Goal: Transaction & Acquisition: Subscribe to service/newsletter

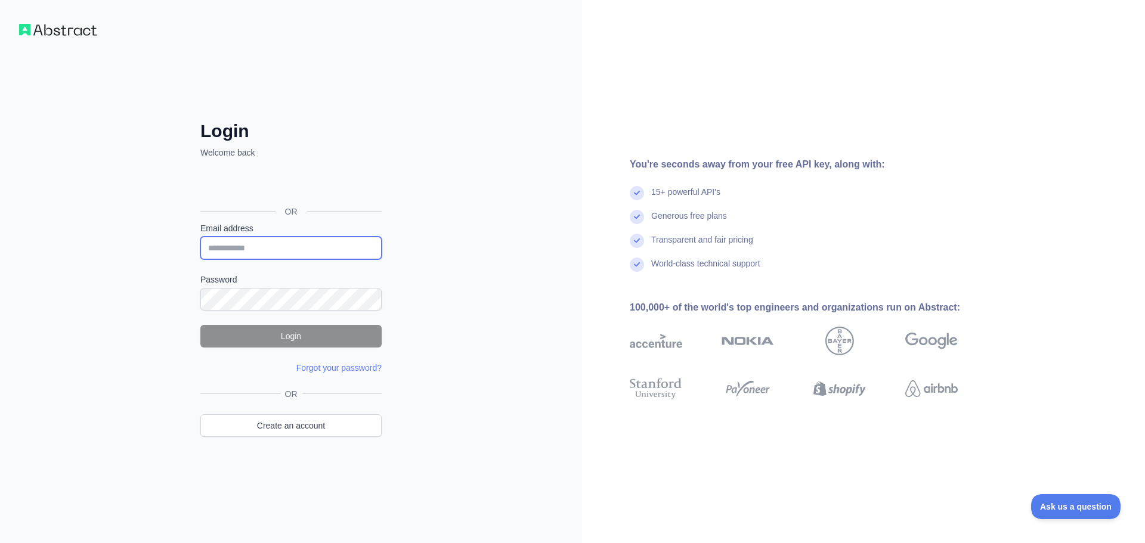
click at [280, 250] on input "Email address" at bounding box center [290, 248] width 181 height 23
click at [312, 417] on link "Create an account" at bounding box center [290, 425] width 181 height 23
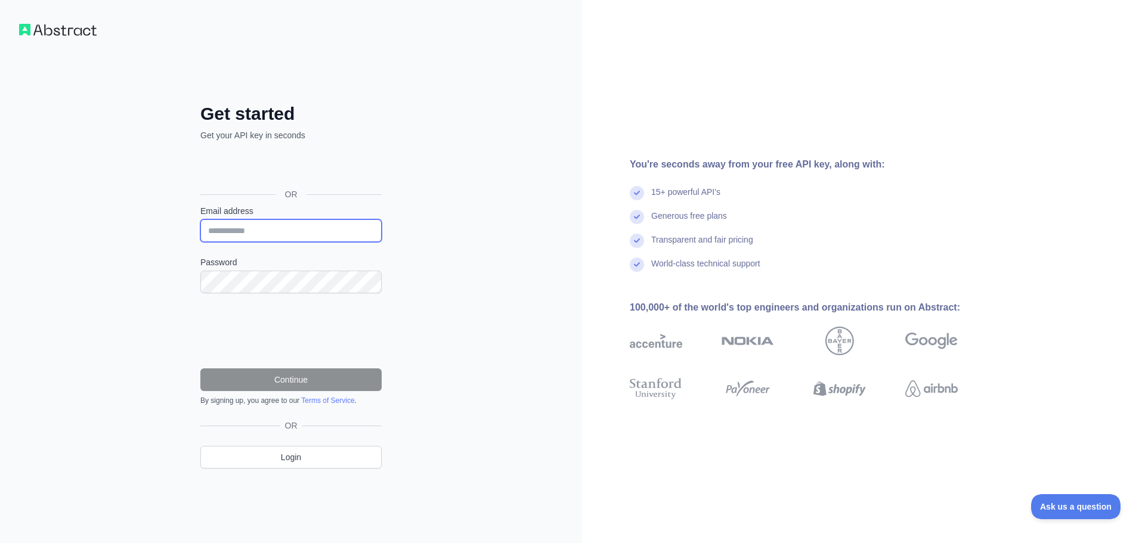
click at [262, 234] on input "Email address" at bounding box center [290, 230] width 181 height 23
paste input "**********"
type input "**********"
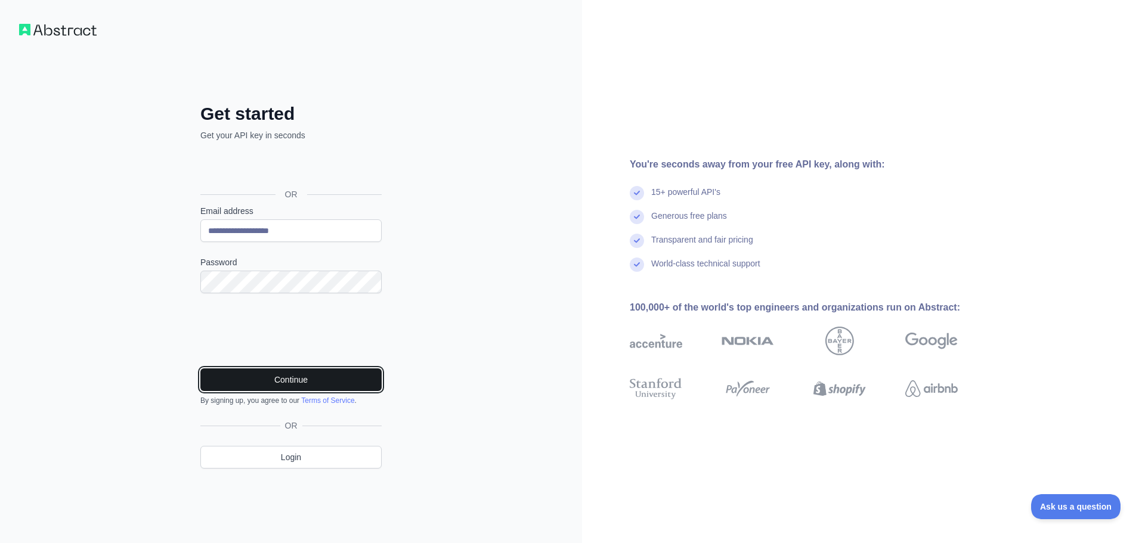
click at [255, 383] on button "Continue" at bounding box center [290, 379] width 181 height 23
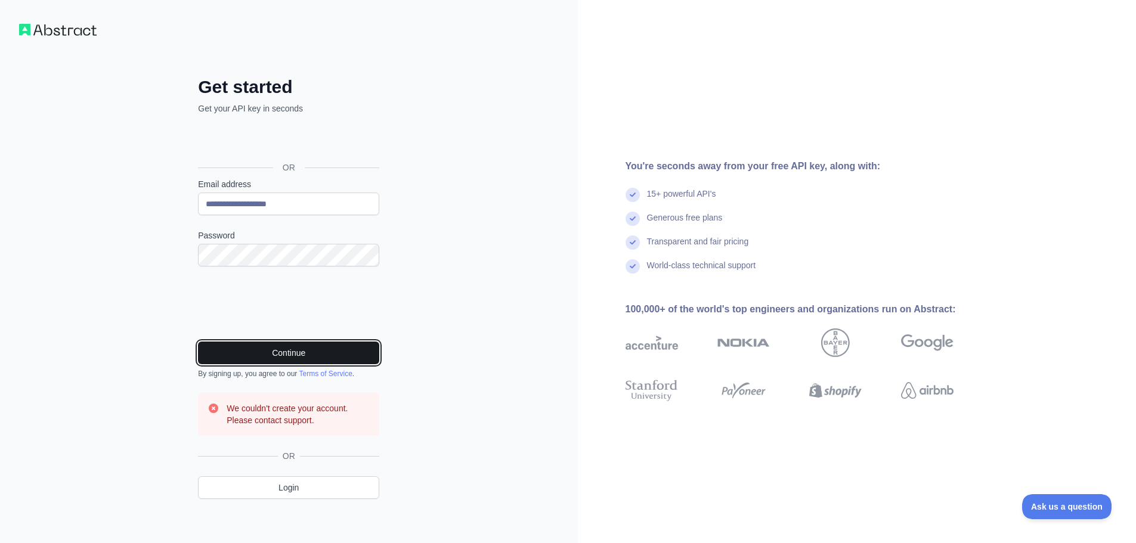
click at [316, 350] on button "Continue" at bounding box center [288, 353] width 181 height 23
click at [260, 356] on button "Continue" at bounding box center [288, 353] width 181 height 23
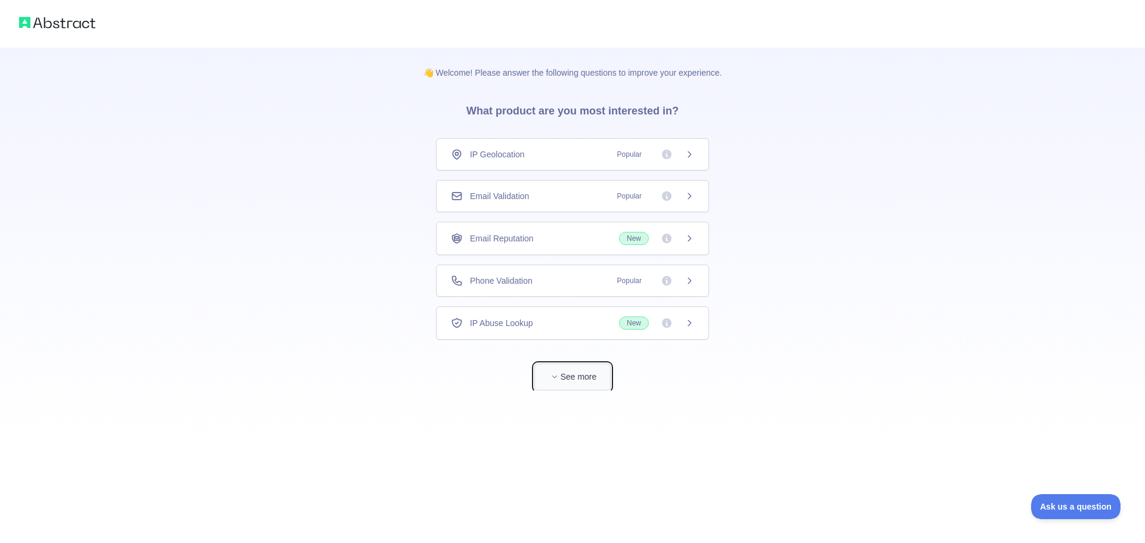
click at [577, 377] on button "See more" at bounding box center [572, 377] width 76 height 27
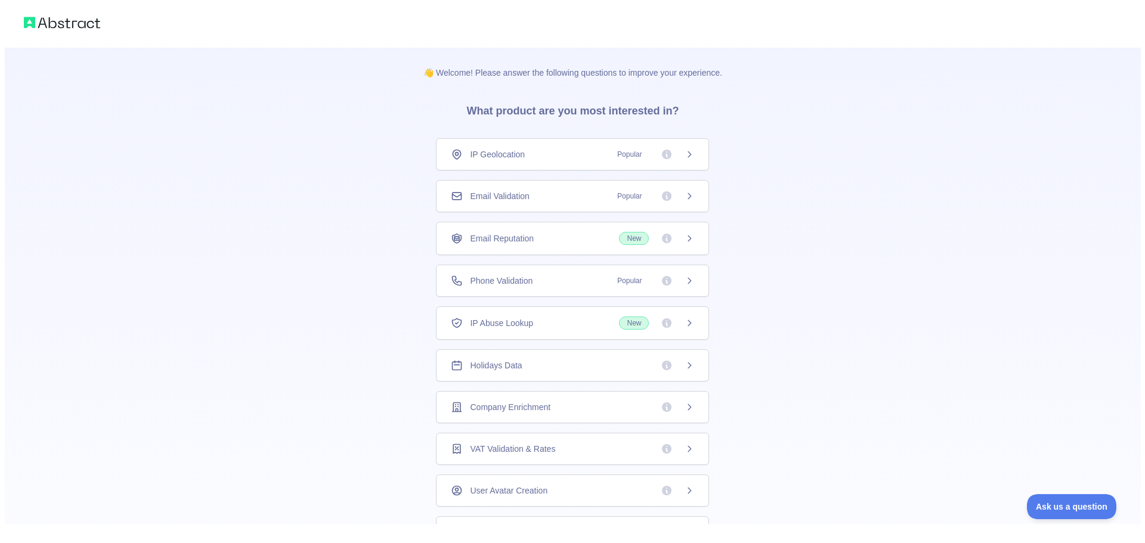
scroll to position [47, 0]
click at [639, 325] on div "Holidays Data" at bounding box center [567, 319] width 273 height 32
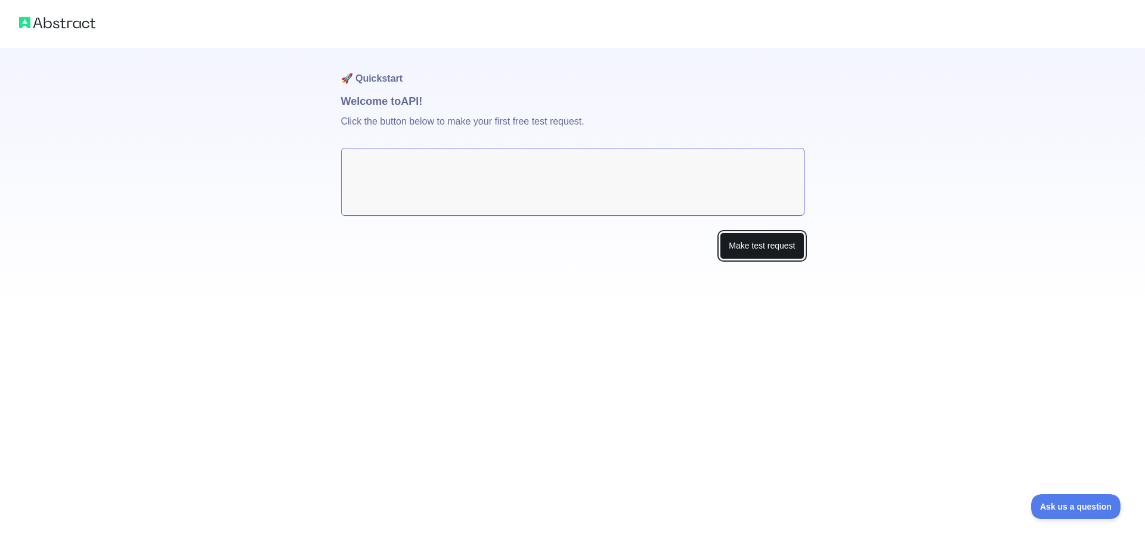
click at [746, 252] on button "Make test request" at bounding box center [762, 246] width 84 height 27
click at [524, 194] on textarea at bounding box center [572, 182] width 463 height 68
click at [414, 154] on textarea at bounding box center [572, 182] width 463 height 68
click at [397, 170] on textarea at bounding box center [572, 182] width 463 height 68
click at [393, 173] on textarea at bounding box center [572, 182] width 463 height 68
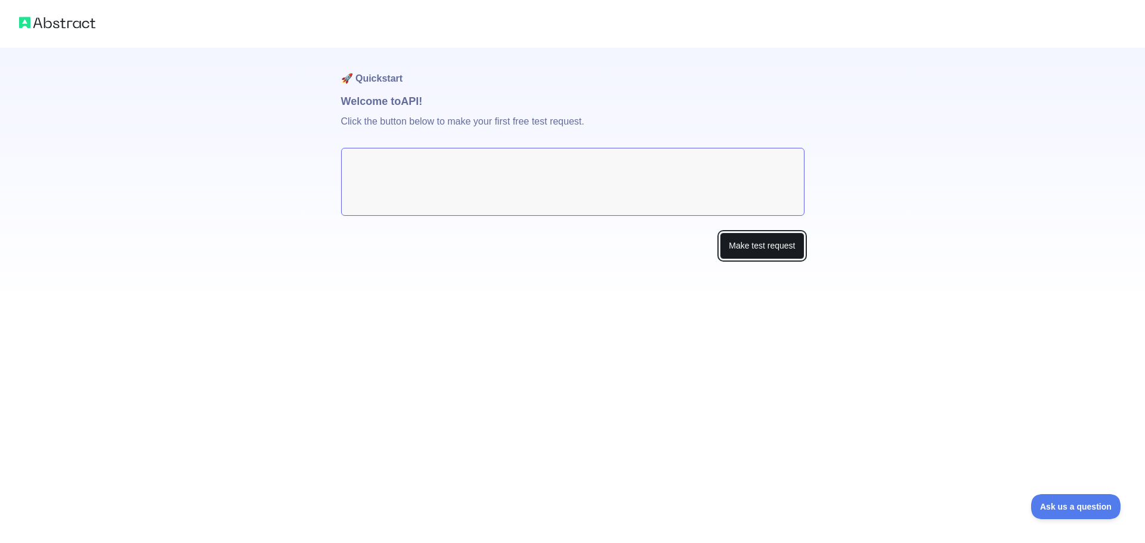
click at [730, 250] on button "Make test request" at bounding box center [762, 246] width 84 height 27
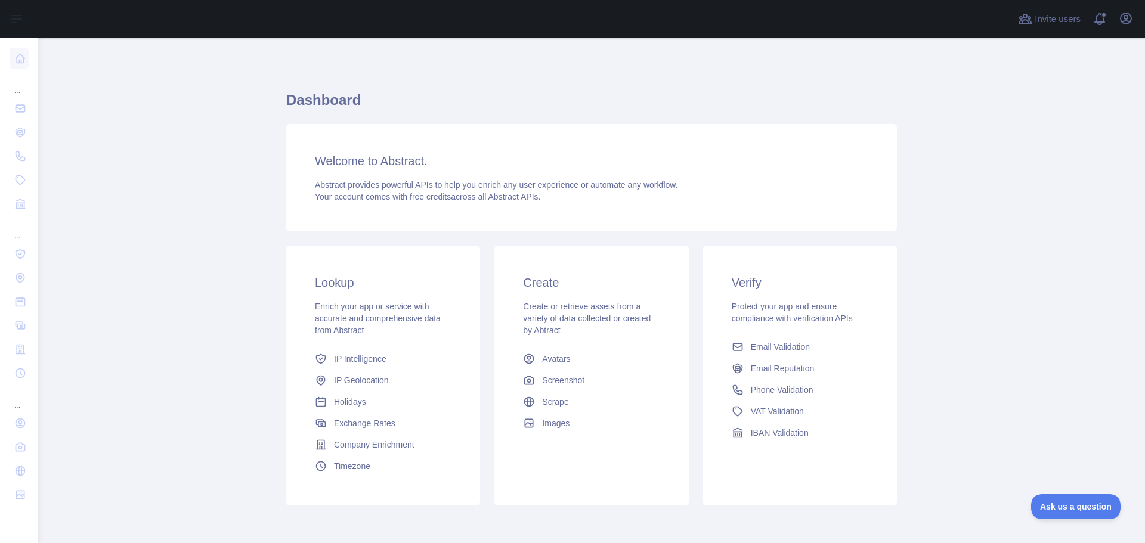
scroll to position [51, 0]
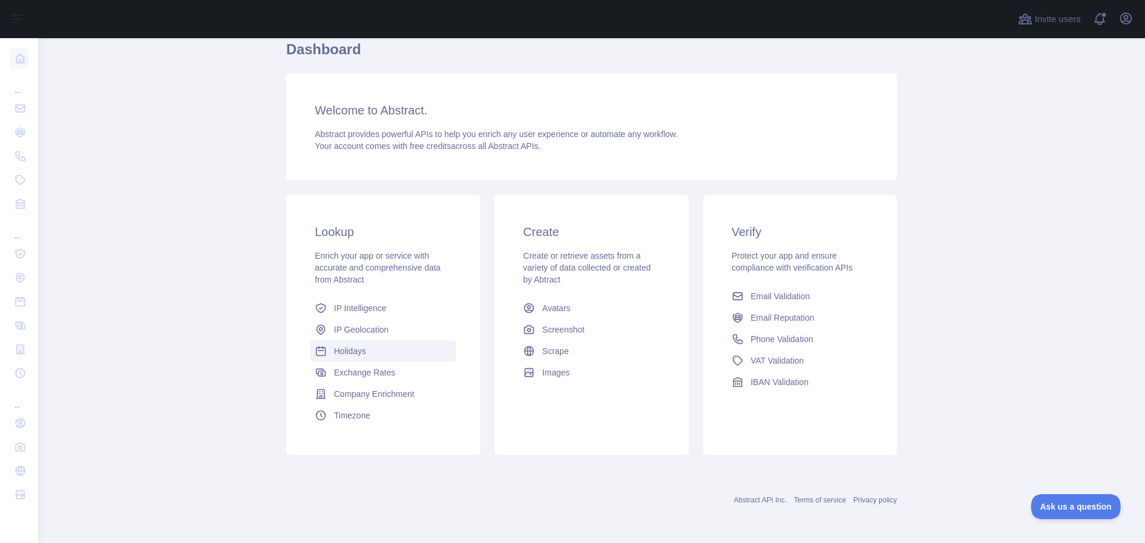
click at [358, 345] on link "Holidays" at bounding box center [383, 350] width 146 height 21
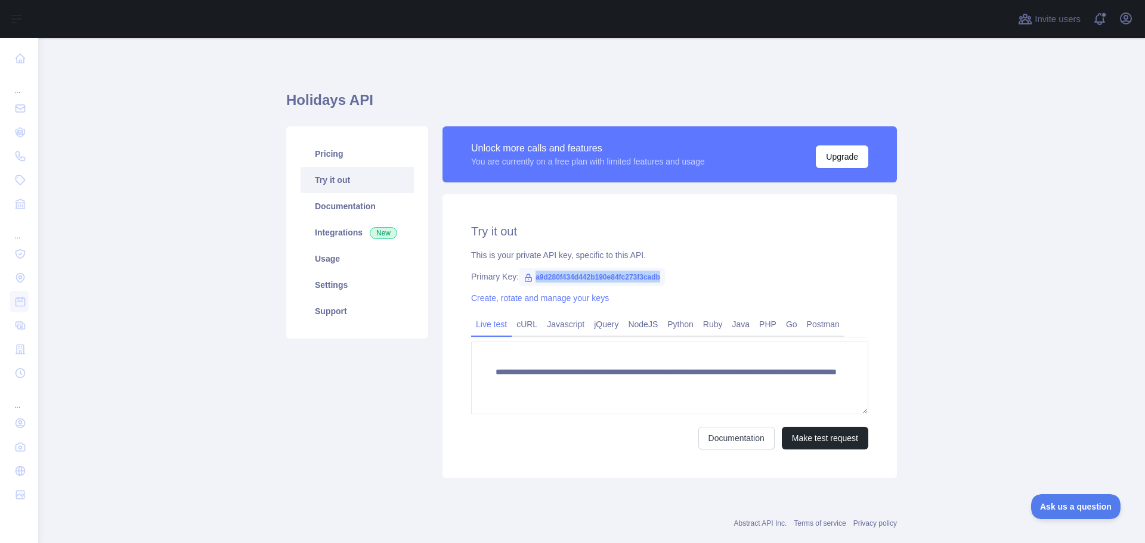
drag, startPoint x: 654, startPoint y: 276, endPoint x: 528, endPoint y: 274, distance: 125.8
click at [528, 274] on span "a9d280f434d442b190e84fc273f3cadb" at bounding box center [592, 277] width 146 height 18
copy span "a9d280f434d442b190e84fc273f3cadb"
click at [812, 281] on div "Primary Key: a9d280f434d442b190e84fc273f3cadb" at bounding box center [669, 277] width 397 height 12
